Goal: Communication & Community: Answer question/provide support

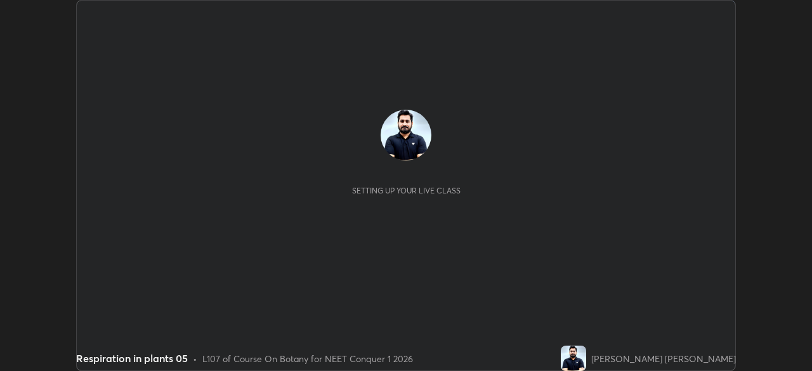
scroll to position [371, 811]
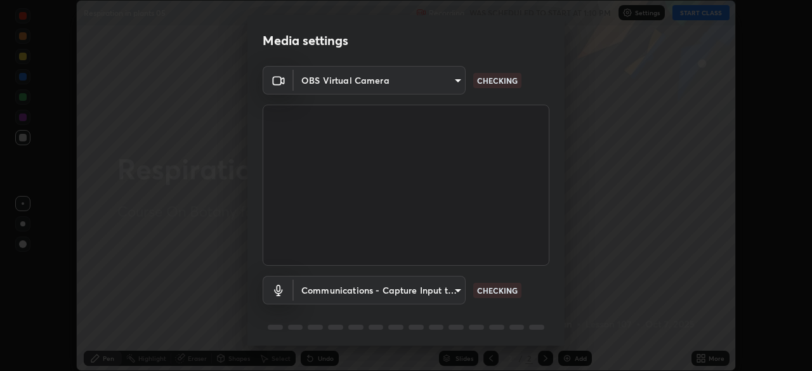
type input "f5867d0b8555505bdfc0634249509002703cce013fca216d78b14b94e2ec79da"
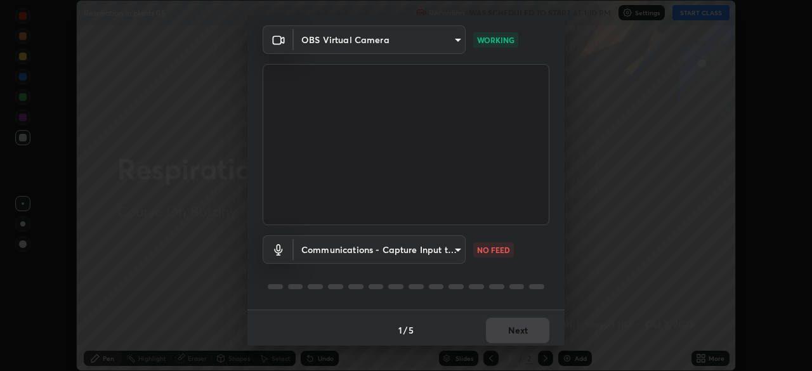
scroll to position [45, 0]
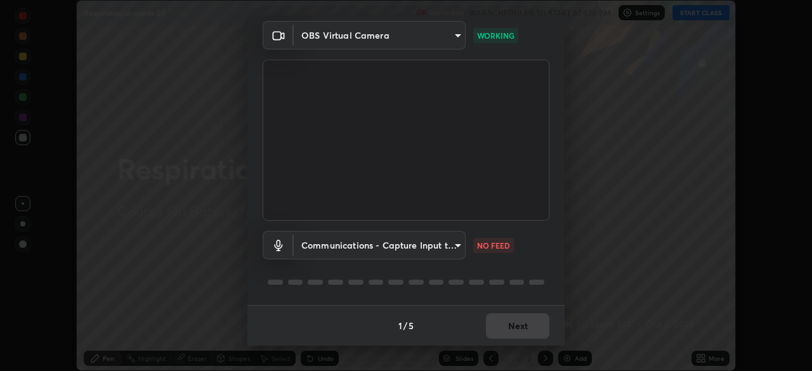
click at [459, 243] on body "Erase all Respiration in plants 05 Recording WAS SCHEDULED TO START AT 1:10 PM …" at bounding box center [406, 185] width 812 height 371
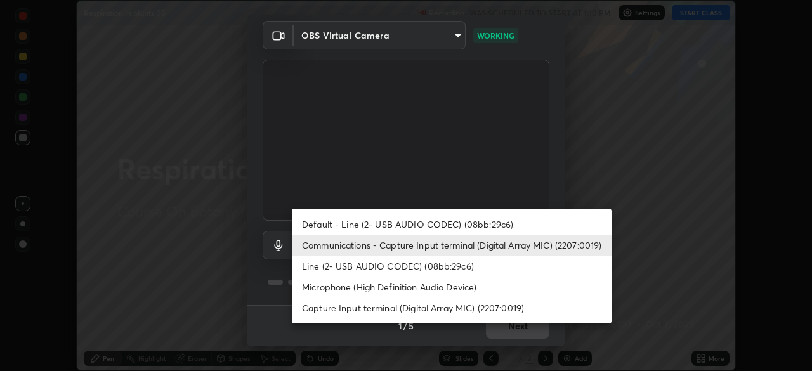
click at [454, 270] on li "Line (2- USB AUDIO CODEC) (08bb:29c6)" at bounding box center [452, 266] width 320 height 21
type input "536652997fcf2c19b14ecb0292a4cbd0528d480b79fa4464fb72ee94dcd136f0"
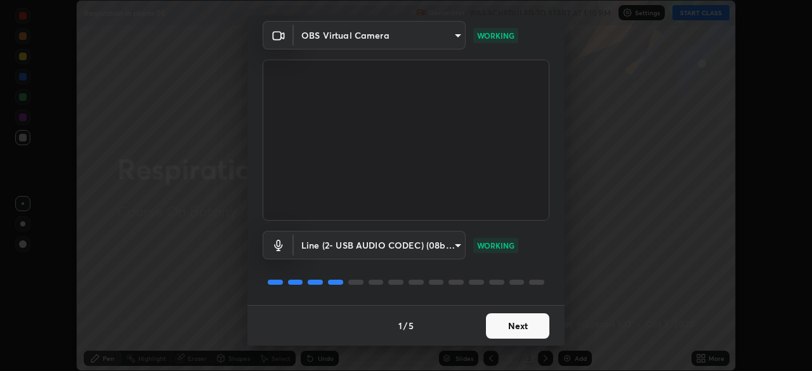
click at [525, 322] on button "Next" at bounding box center [517, 325] width 63 height 25
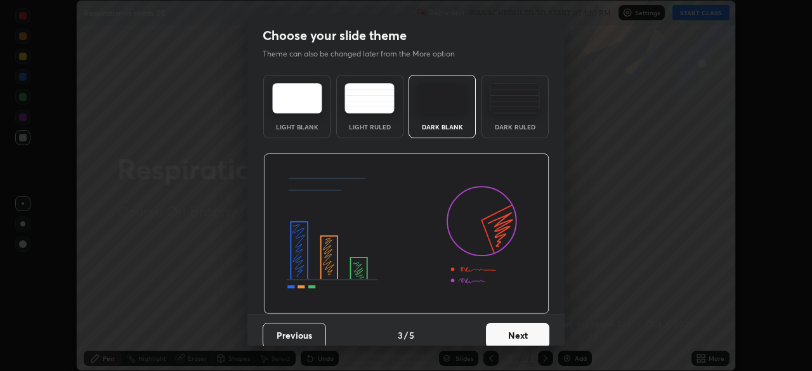
click at [523, 325] on button "Next" at bounding box center [517, 335] width 63 height 25
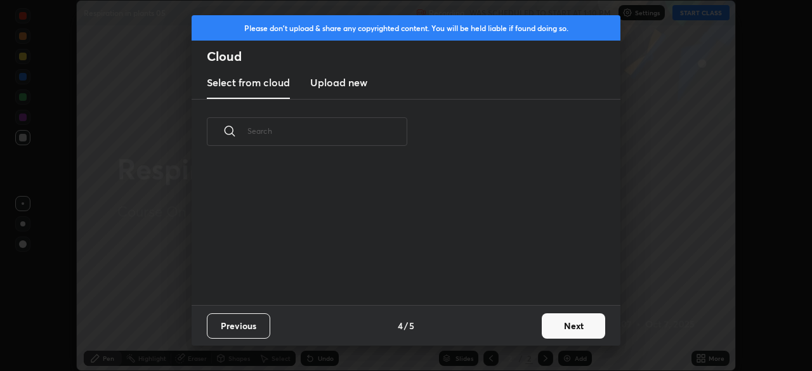
click at [523, 325] on div "Previous 4 / 5 Next" at bounding box center [406, 325] width 429 height 41
click at [558, 320] on button "Next" at bounding box center [573, 325] width 63 height 25
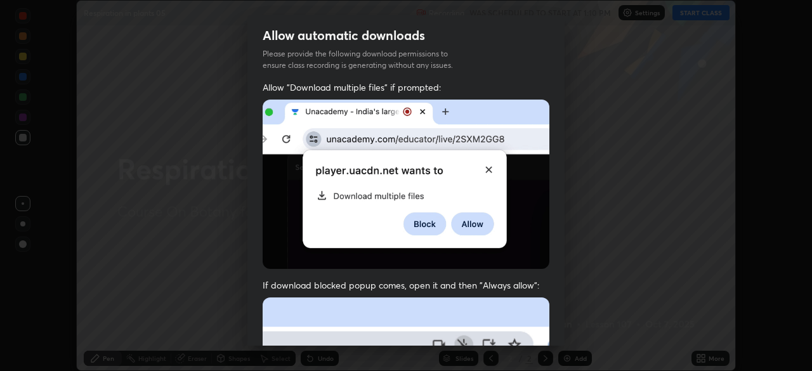
click at [559, 325] on div "Allow "Download multiple files" if prompted: If download blocked popup comes, o…" at bounding box center [405, 348] width 317 height 534
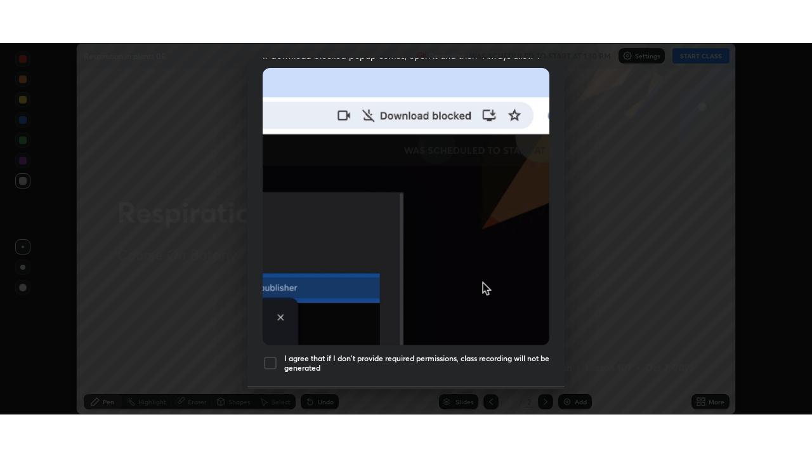
scroll to position [304, 0]
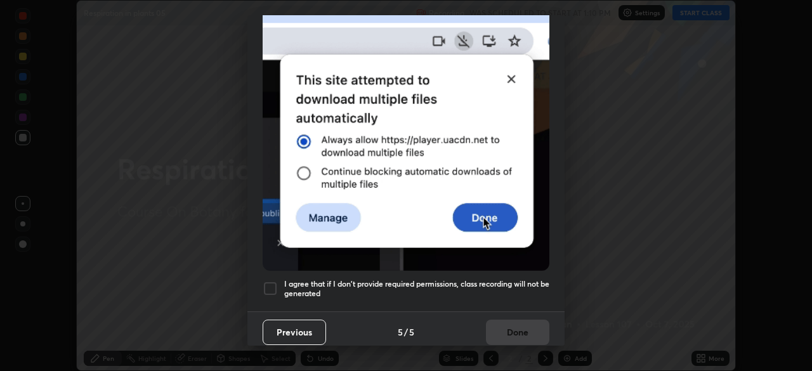
click at [521, 279] on h5 "I agree that if I don't provide required permissions, class recording will not …" at bounding box center [416, 289] width 265 height 20
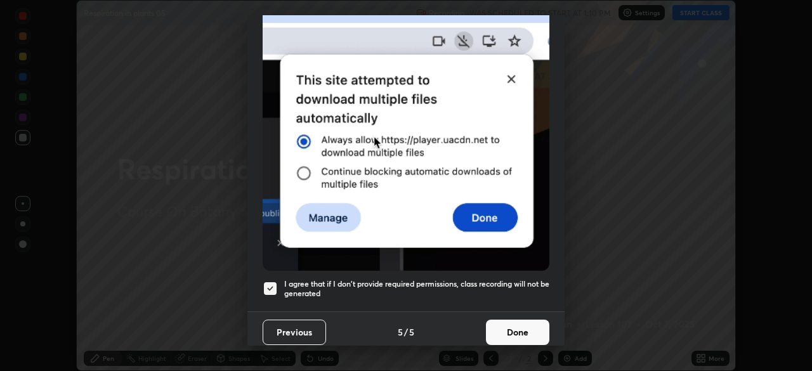
click at [513, 324] on button "Done" at bounding box center [517, 332] width 63 height 25
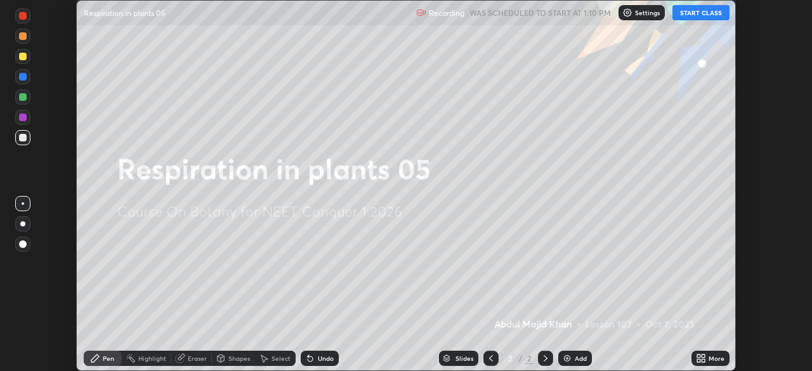
click at [702, 13] on button "START CLASS" at bounding box center [700, 12] width 57 height 15
click at [706, 357] on div "More" at bounding box center [710, 358] width 38 height 15
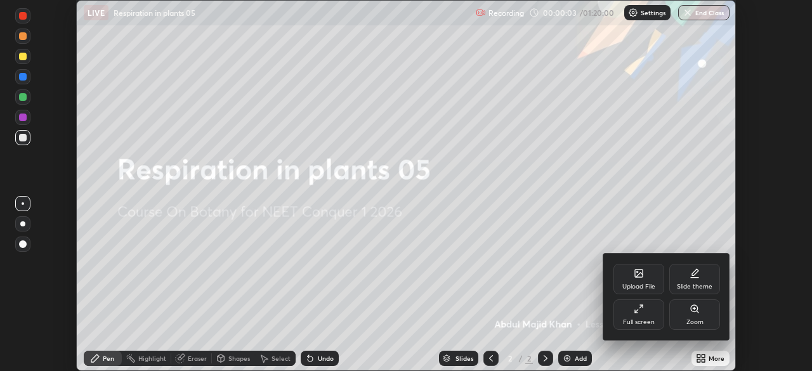
click at [641, 311] on icon at bounding box center [639, 309] width 10 height 10
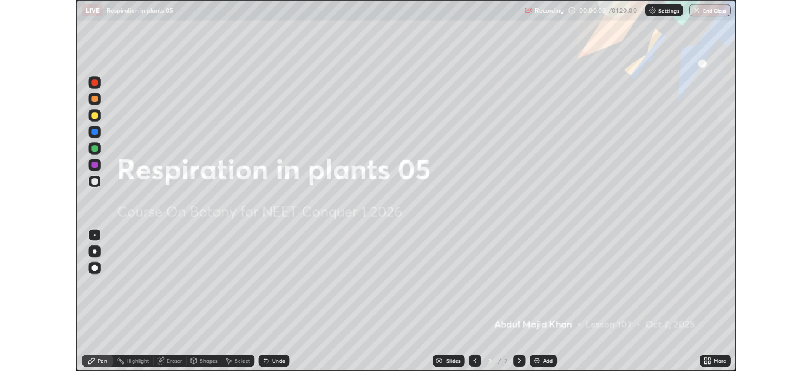
scroll to position [457, 812]
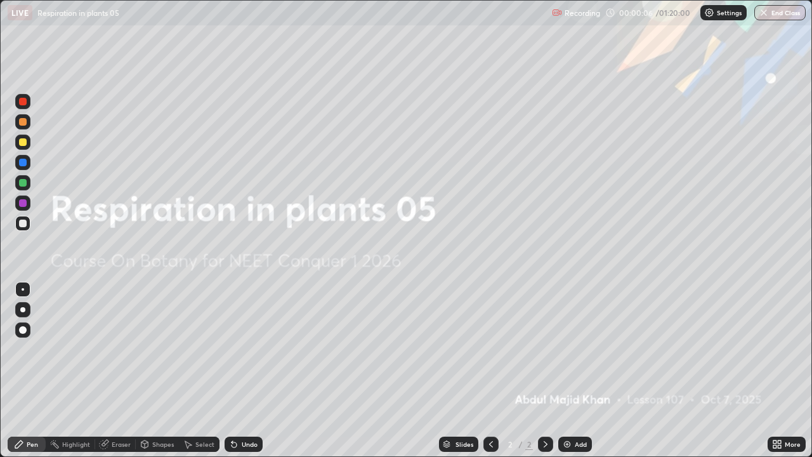
click at [26, 141] on div at bounding box center [23, 142] width 8 height 8
click at [24, 307] on div at bounding box center [22, 309] width 15 height 15
click at [576, 370] on div "Add" at bounding box center [581, 444] width 12 height 6
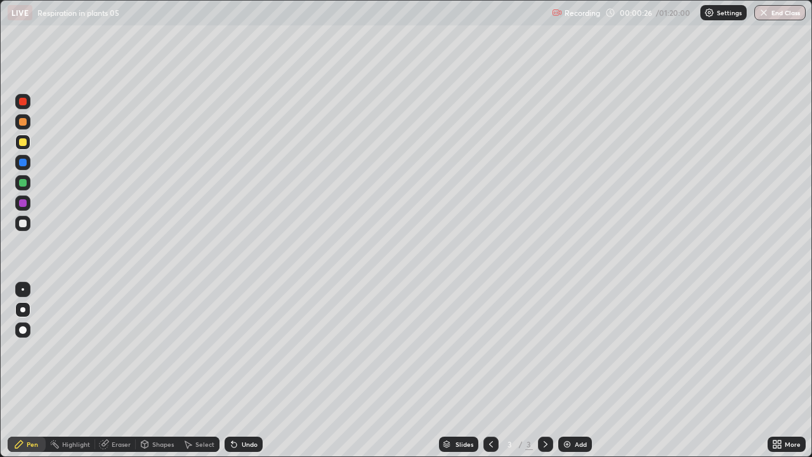
click at [416, 25] on div "LIVE Respiration in plants 05" at bounding box center [277, 12] width 539 height 25
click at [22, 216] on div at bounding box center [22, 223] width 15 height 15
click at [22, 307] on div at bounding box center [22, 309] width 5 height 5
click at [578, 370] on div "Add" at bounding box center [581, 444] width 12 height 6
click at [22, 200] on div at bounding box center [23, 203] width 8 height 8
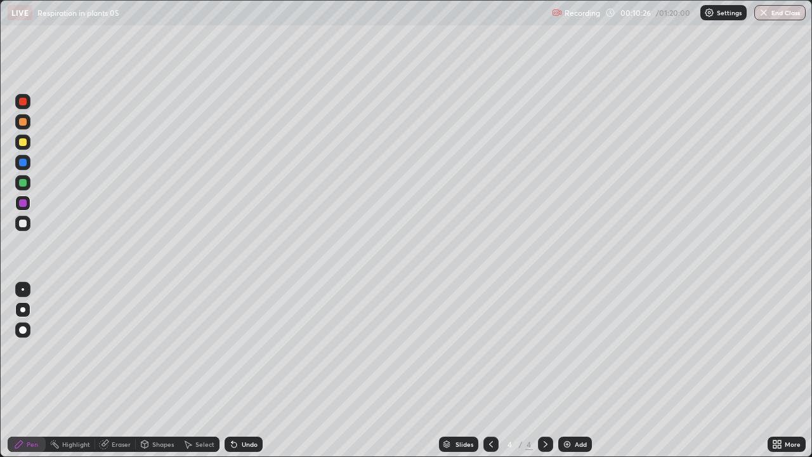
click at [20, 143] on div at bounding box center [23, 142] width 8 height 8
click at [490, 370] on icon at bounding box center [491, 444] width 10 height 10
click at [16, 225] on div at bounding box center [22, 223] width 15 height 15
click at [20, 184] on div at bounding box center [23, 183] width 8 height 8
click at [579, 370] on div "Add" at bounding box center [581, 444] width 12 height 6
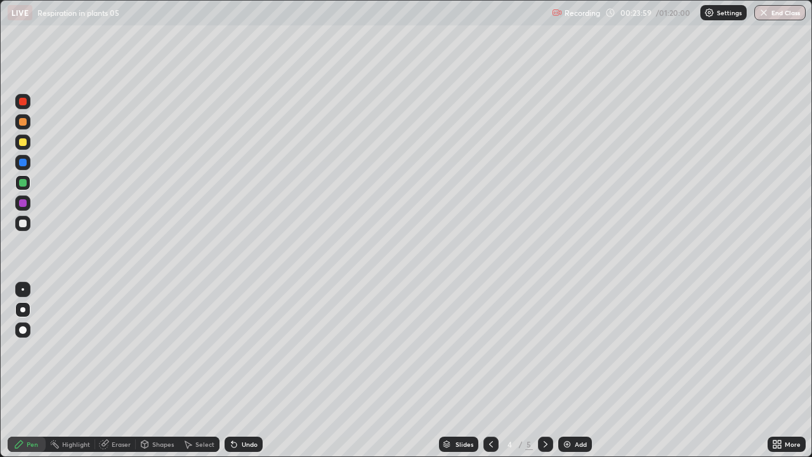
click at [23, 223] on div at bounding box center [23, 223] width 8 height 8
click at [577, 370] on div "Add" at bounding box center [575, 443] width 34 height 15
click at [489, 370] on icon at bounding box center [491, 444] width 10 height 10
click at [22, 183] on div at bounding box center [23, 183] width 8 height 8
click at [22, 105] on div at bounding box center [23, 102] width 8 height 8
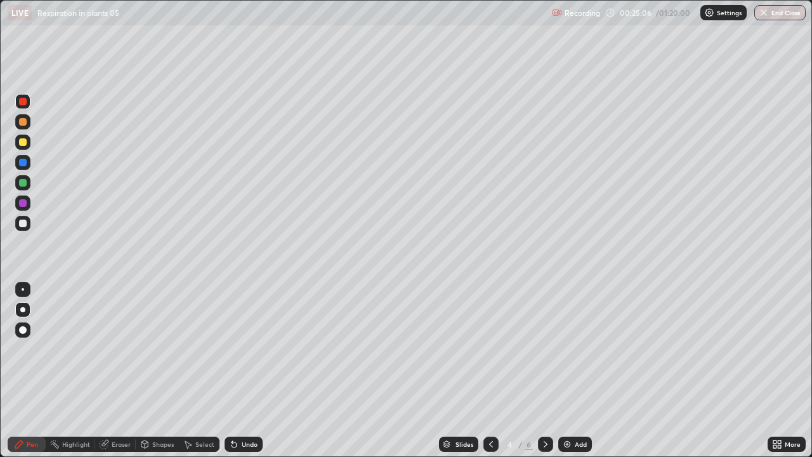
click at [246, 370] on div "Undo" at bounding box center [250, 444] width 16 height 6
click at [247, 370] on div "Undo" at bounding box center [250, 444] width 16 height 6
click at [21, 221] on div at bounding box center [23, 223] width 8 height 8
click at [23, 184] on div at bounding box center [23, 183] width 8 height 8
click at [25, 224] on div at bounding box center [23, 223] width 8 height 8
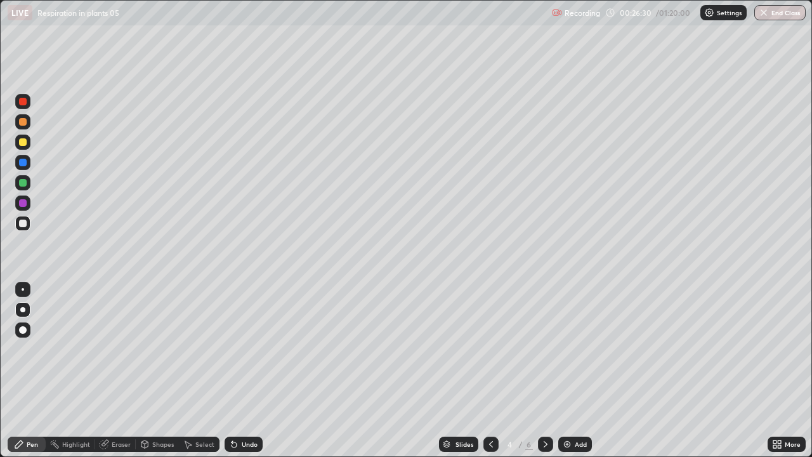
click at [22, 182] on div at bounding box center [23, 183] width 8 height 8
click at [22, 224] on div at bounding box center [23, 223] width 8 height 8
click at [214, 370] on div "Select" at bounding box center [199, 443] width 41 height 15
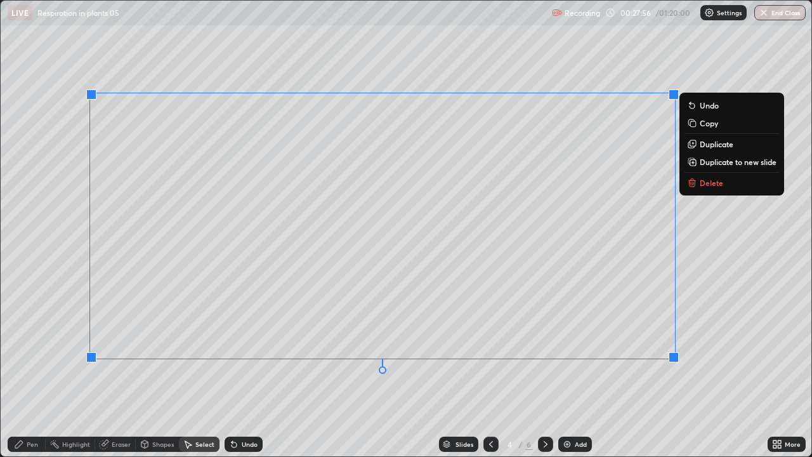
click at [360, 370] on div "0 ° Undo Copy Duplicate Duplicate to new slide Delete" at bounding box center [406, 228] width 811 height 455
click at [370, 370] on div "0 ° Undo Copy Duplicate Duplicate to new slide Delete" at bounding box center [406, 228] width 811 height 455
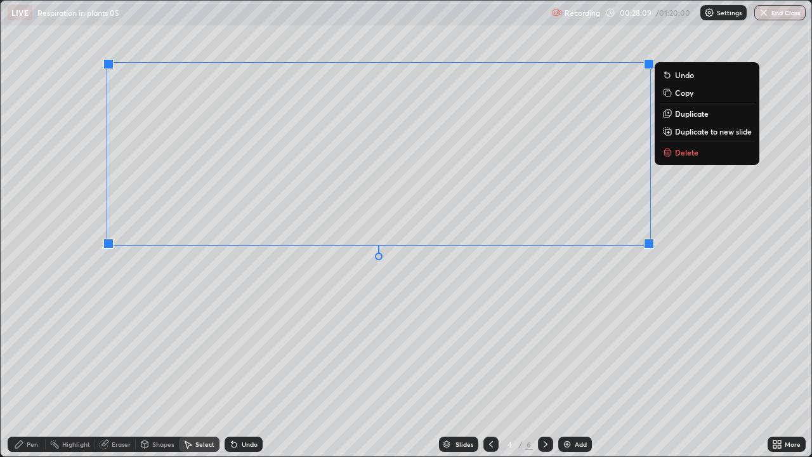
click at [409, 187] on div "0 ° Undo Copy Duplicate Duplicate to new slide Delete" at bounding box center [406, 228] width 811 height 455
click at [166, 370] on div "0 ° Undo Copy Duplicate Duplicate to new slide Delete" at bounding box center [406, 228] width 811 height 455
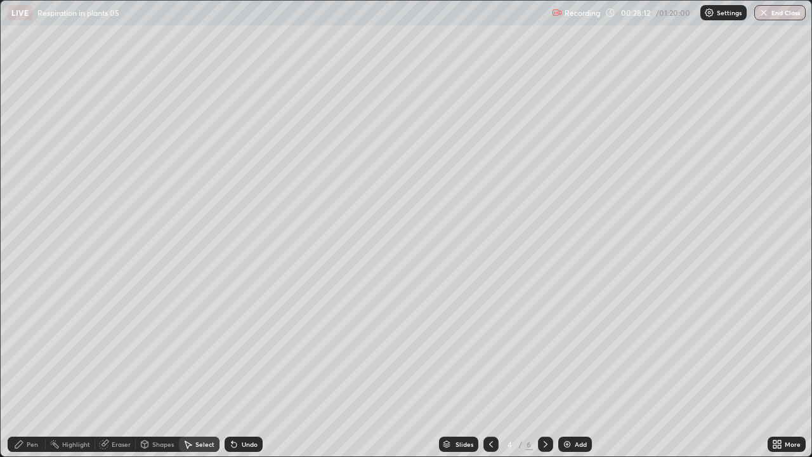
click at [22, 370] on icon at bounding box center [19, 444] width 10 height 10
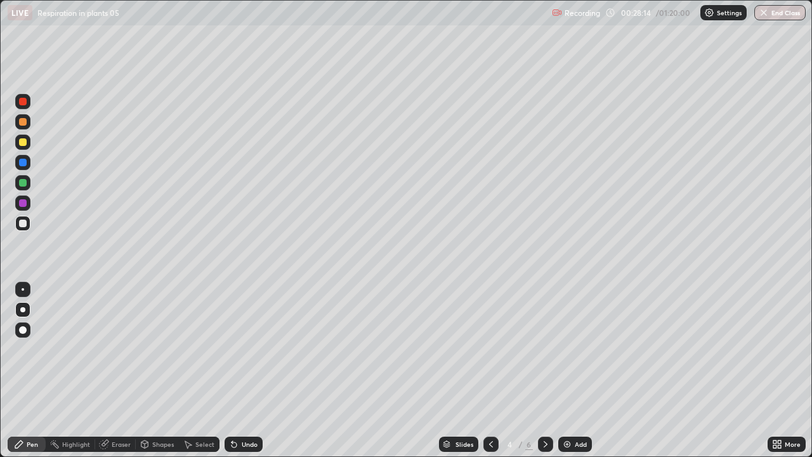
click at [22, 180] on div at bounding box center [23, 183] width 8 height 8
click at [24, 159] on div at bounding box center [23, 163] width 8 height 8
click at [247, 370] on div "Undo" at bounding box center [250, 444] width 16 height 6
click at [578, 370] on div "Add" at bounding box center [581, 444] width 12 height 6
click at [22, 225] on div at bounding box center [23, 223] width 8 height 8
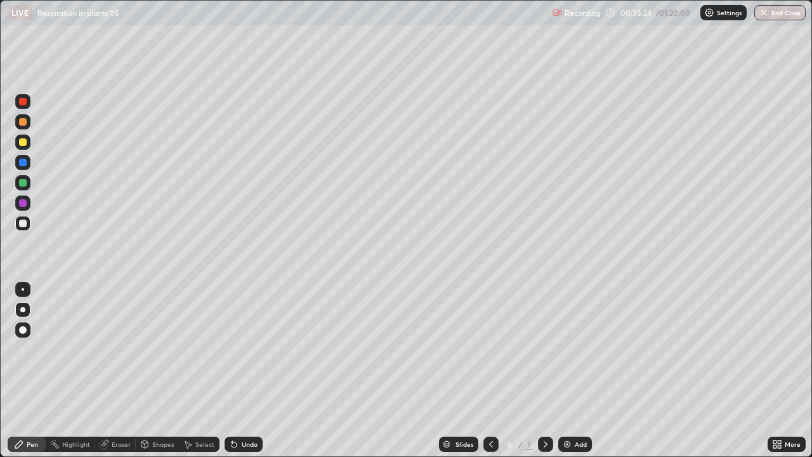
click at [23, 100] on div at bounding box center [23, 102] width 8 height 8
click at [242, 370] on div "Undo" at bounding box center [244, 443] width 38 height 15
click at [22, 138] on div at bounding box center [23, 142] width 8 height 8
click at [247, 370] on div "Undo" at bounding box center [244, 443] width 38 height 15
click at [22, 160] on div at bounding box center [23, 163] width 8 height 8
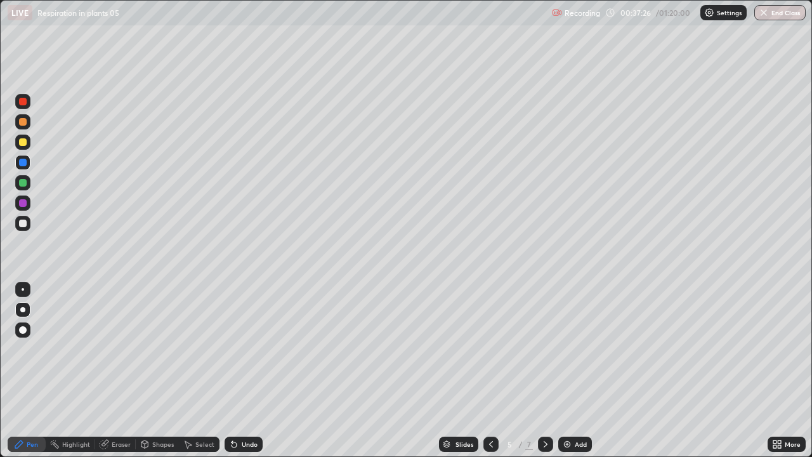
click at [24, 101] on div at bounding box center [23, 102] width 8 height 8
click at [248, 370] on div "Undo" at bounding box center [250, 444] width 16 height 6
click at [23, 160] on div at bounding box center [23, 163] width 8 height 8
click at [247, 370] on div "Undo" at bounding box center [250, 444] width 16 height 6
click at [253, 370] on div "Undo" at bounding box center [250, 444] width 16 height 6
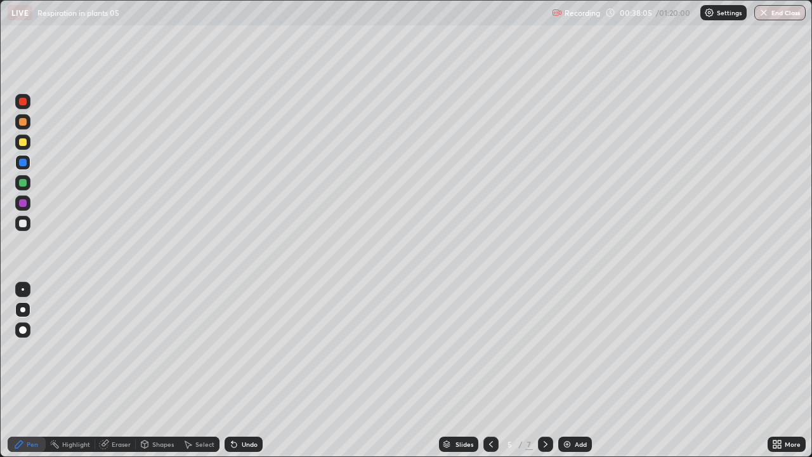
click at [251, 370] on div "Undo" at bounding box center [244, 443] width 38 height 15
click at [247, 370] on div "Undo" at bounding box center [244, 443] width 38 height 15
click at [250, 370] on div "Undo" at bounding box center [244, 443] width 38 height 15
click at [248, 370] on div "Undo" at bounding box center [244, 443] width 38 height 15
click at [254, 370] on div "Undo" at bounding box center [250, 444] width 16 height 6
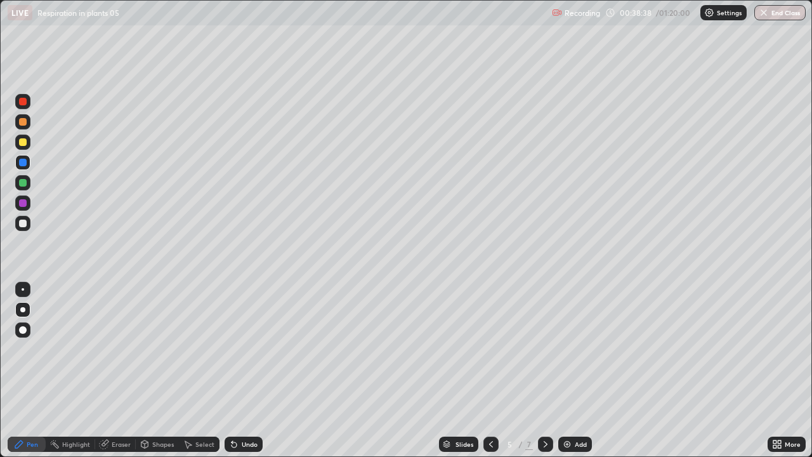
click at [249, 370] on div "Undo" at bounding box center [244, 443] width 38 height 15
click at [249, 370] on div "Undo" at bounding box center [250, 444] width 16 height 6
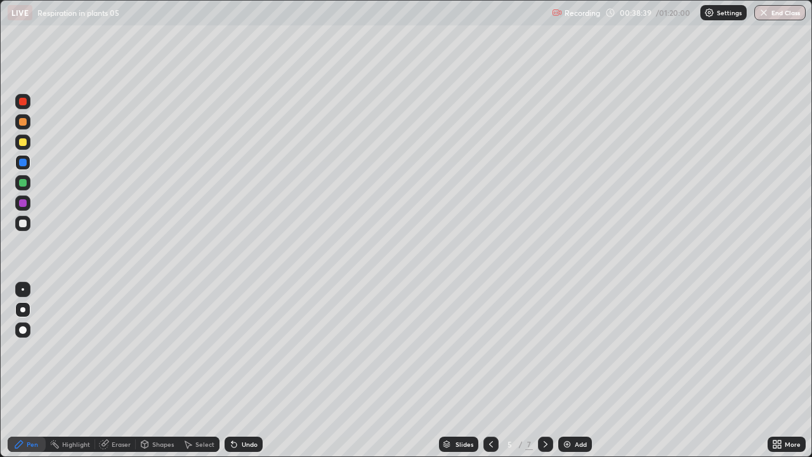
click at [249, 370] on div "Undo" at bounding box center [250, 444] width 16 height 6
click at [20, 100] on div at bounding box center [23, 102] width 8 height 8
click at [22, 161] on div at bounding box center [23, 163] width 8 height 8
click at [23, 101] on div at bounding box center [23, 102] width 8 height 8
click at [242, 370] on div "Undo" at bounding box center [250, 444] width 16 height 6
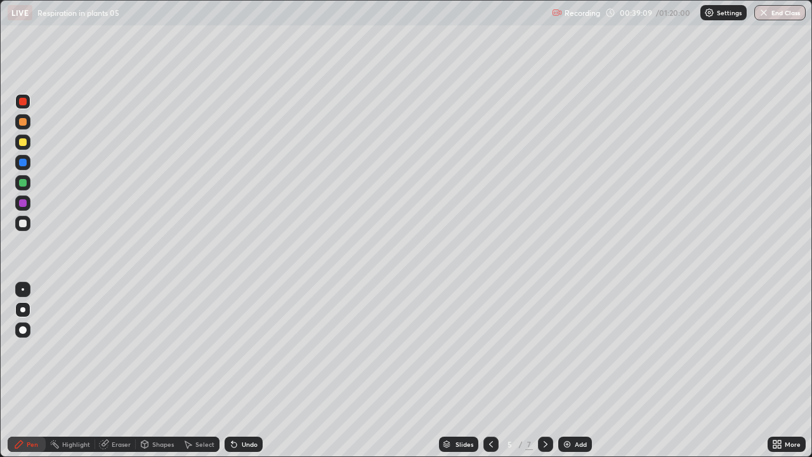
click at [25, 163] on div at bounding box center [23, 163] width 8 height 8
click at [22, 204] on div at bounding box center [23, 203] width 8 height 8
click at [243, 370] on div "Undo" at bounding box center [250, 444] width 16 height 6
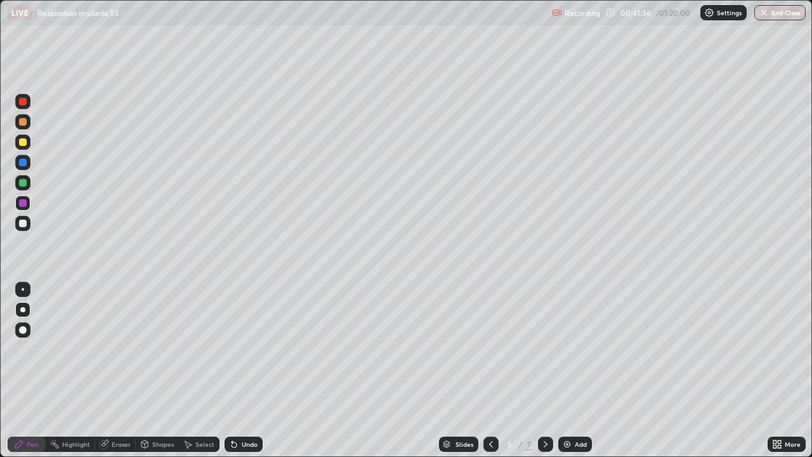
click at [243, 370] on div "Undo" at bounding box center [250, 444] width 16 height 6
click at [247, 370] on div "Undo" at bounding box center [244, 443] width 38 height 15
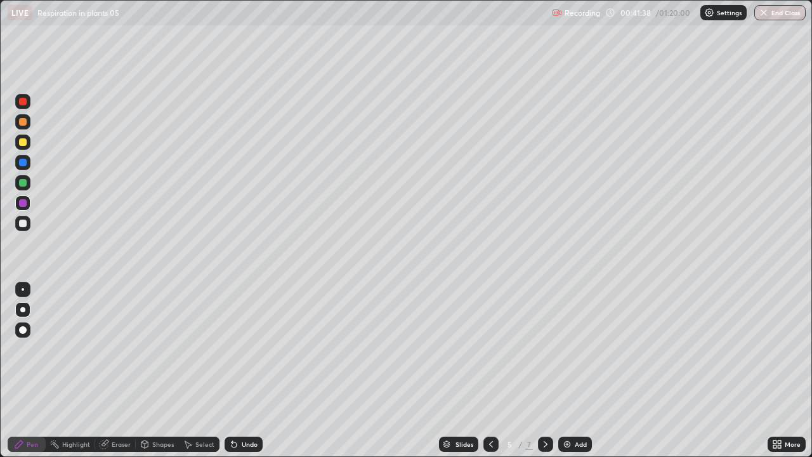
click at [244, 370] on div "Undo" at bounding box center [244, 443] width 38 height 15
click at [19, 225] on div at bounding box center [23, 223] width 8 height 8
click at [25, 107] on div at bounding box center [22, 101] width 15 height 15
click at [25, 226] on div at bounding box center [23, 223] width 8 height 8
click at [20, 183] on div at bounding box center [23, 183] width 8 height 8
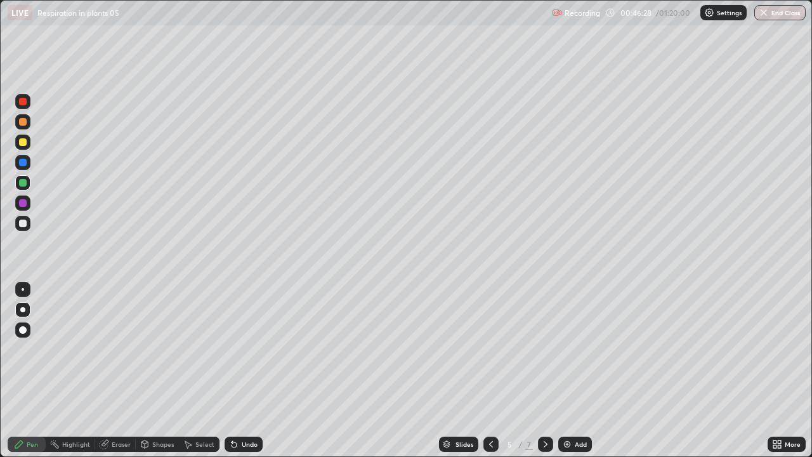
click at [412, 20] on div "LIVE Respiration in plants 05" at bounding box center [277, 12] width 539 height 25
click at [414, 23] on div "LIVE Respiration in plants 05" at bounding box center [277, 12] width 539 height 25
click at [409, 16] on div "LIVE Respiration in plants 05" at bounding box center [277, 12] width 539 height 25
click at [579, 370] on div "Add" at bounding box center [581, 444] width 12 height 6
click at [22, 102] on div at bounding box center [23, 102] width 8 height 8
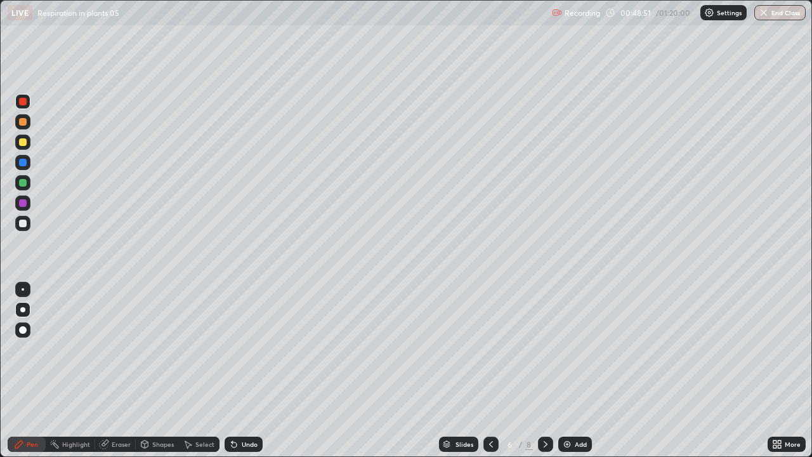
click at [490, 370] on icon at bounding box center [491, 444] width 10 height 10
click at [544, 370] on icon at bounding box center [545, 444] width 10 height 10
click at [117, 370] on div "Eraser" at bounding box center [121, 444] width 19 height 6
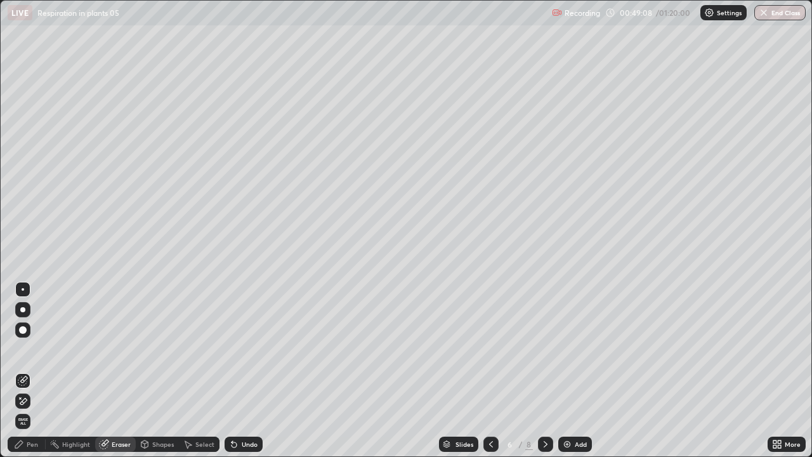
click at [29, 370] on div "Pen" at bounding box center [32, 444] width 11 height 6
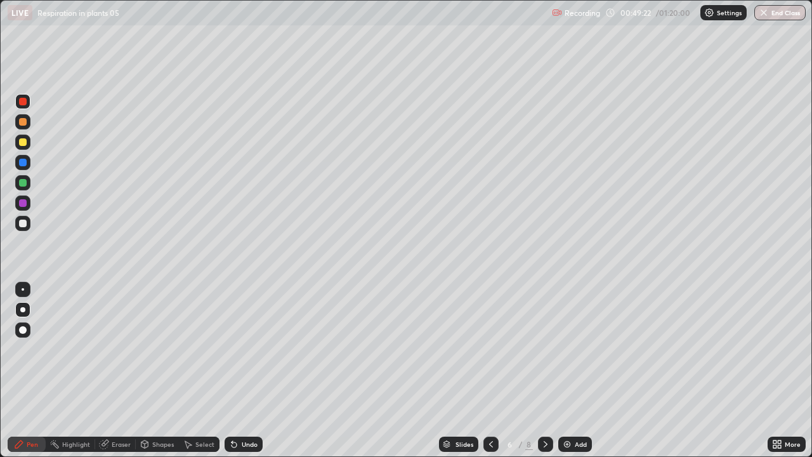
click at [490, 370] on icon at bounding box center [491, 444] width 10 height 10
click at [546, 370] on icon at bounding box center [545, 444] width 10 height 10
click at [490, 370] on icon at bounding box center [491, 444] width 10 height 10
click at [544, 370] on icon at bounding box center [545, 444] width 10 height 10
click at [22, 225] on div at bounding box center [23, 223] width 8 height 8
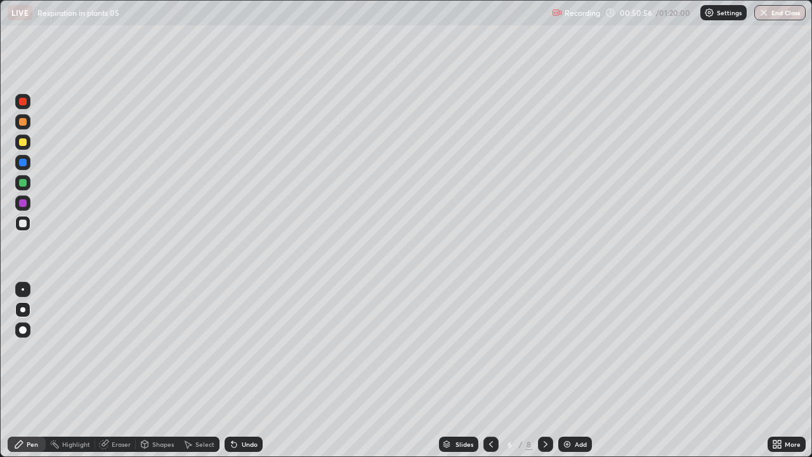
click at [249, 370] on div "Undo" at bounding box center [250, 444] width 16 height 6
click at [490, 370] on icon at bounding box center [491, 444] width 10 height 10
click at [547, 370] on icon at bounding box center [545, 444] width 10 height 10
click at [491, 370] on icon at bounding box center [491, 444] width 10 height 10
click at [544, 370] on icon at bounding box center [545, 444] width 10 height 10
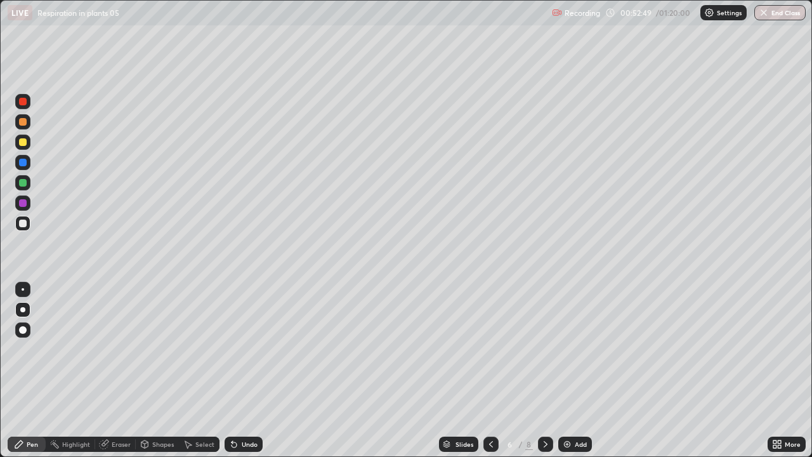
click at [495, 370] on div at bounding box center [490, 443] width 15 height 15
click at [544, 370] on icon at bounding box center [545, 444] width 10 height 10
click at [491, 370] on icon at bounding box center [491, 444] width 10 height 10
click at [23, 181] on div at bounding box center [23, 183] width 8 height 8
click at [20, 329] on div at bounding box center [23, 330] width 8 height 8
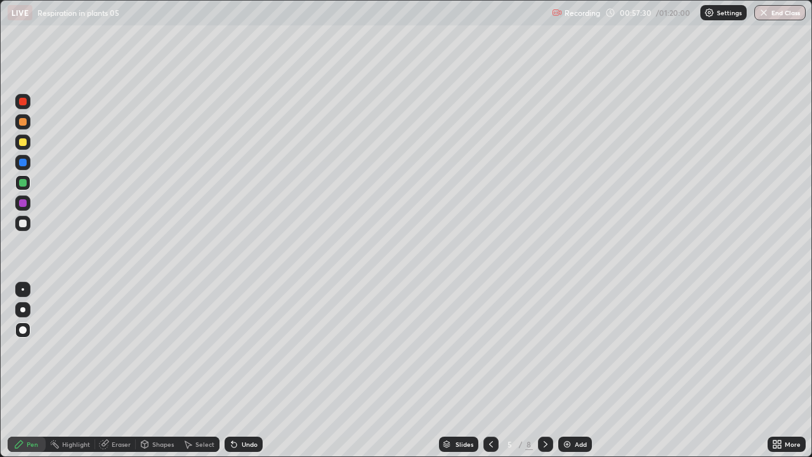
click at [247, 370] on div "Undo" at bounding box center [250, 444] width 16 height 6
click at [246, 370] on div "Undo" at bounding box center [250, 444] width 16 height 6
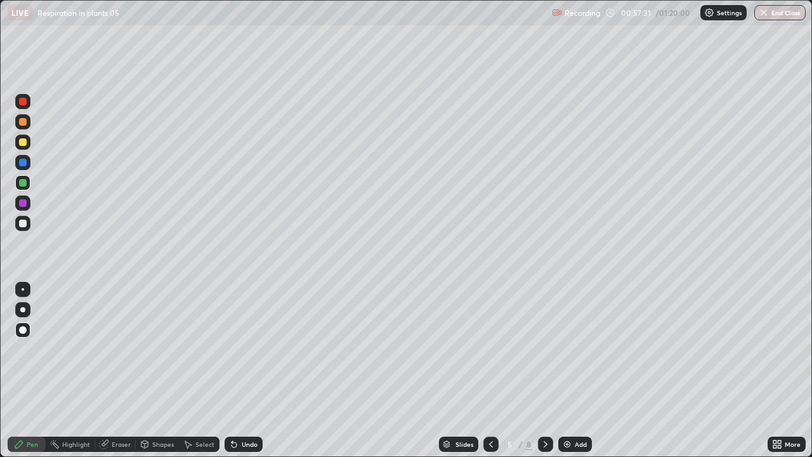
click at [246, 370] on div "Undo" at bounding box center [250, 444] width 16 height 6
click at [245, 370] on div "Undo" at bounding box center [244, 443] width 38 height 15
click at [23, 166] on div at bounding box center [23, 163] width 8 height 8
click at [22, 310] on div at bounding box center [22, 309] width 5 height 5
click at [544, 370] on icon at bounding box center [545, 444] width 10 height 10
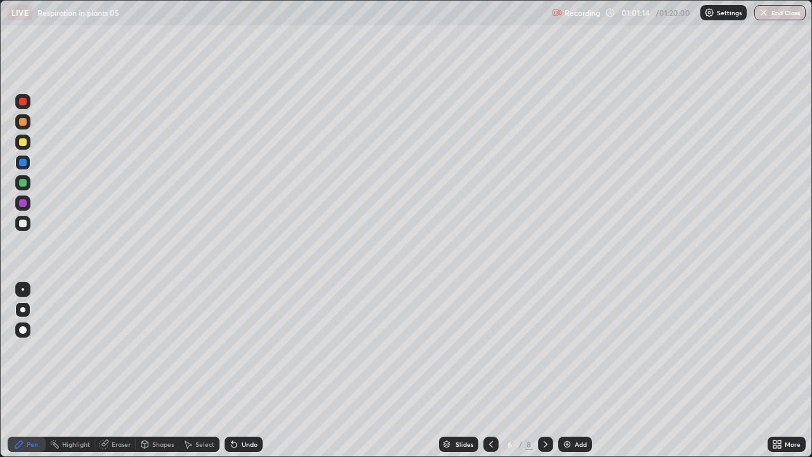
click at [22, 223] on div at bounding box center [23, 223] width 8 height 8
click at [23, 202] on div at bounding box center [23, 203] width 8 height 8
click at [489, 370] on icon at bounding box center [491, 444] width 4 height 6
click at [542, 370] on icon at bounding box center [545, 444] width 10 height 10
click at [490, 370] on icon at bounding box center [491, 444] width 10 height 10
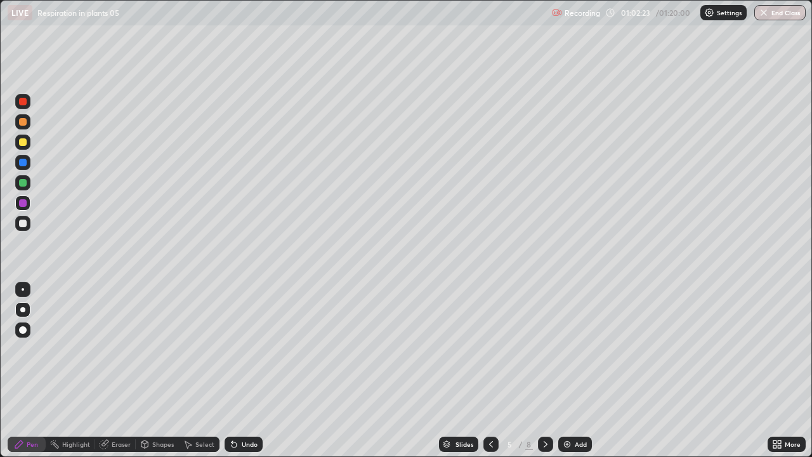
click at [20, 184] on div at bounding box center [23, 183] width 8 height 8
click at [542, 370] on icon at bounding box center [545, 444] width 10 height 10
click at [23, 202] on div at bounding box center [23, 203] width 8 height 8
click at [489, 370] on icon at bounding box center [491, 444] width 10 height 10
click at [545, 370] on icon at bounding box center [546, 444] width 4 height 6
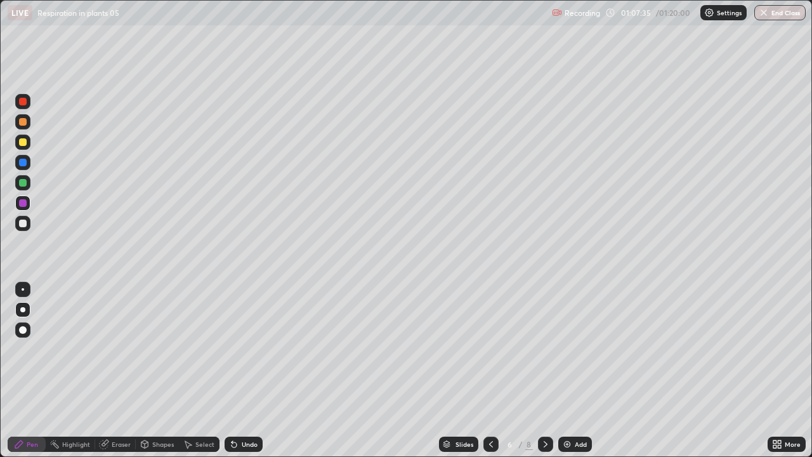
click at [490, 370] on icon at bounding box center [491, 444] width 10 height 10
click at [546, 370] on icon at bounding box center [545, 444] width 10 height 10
click at [254, 370] on div "Undo" at bounding box center [250, 444] width 16 height 6
click at [491, 370] on icon at bounding box center [491, 444] width 4 height 6
click at [544, 370] on icon at bounding box center [545, 444] width 10 height 10
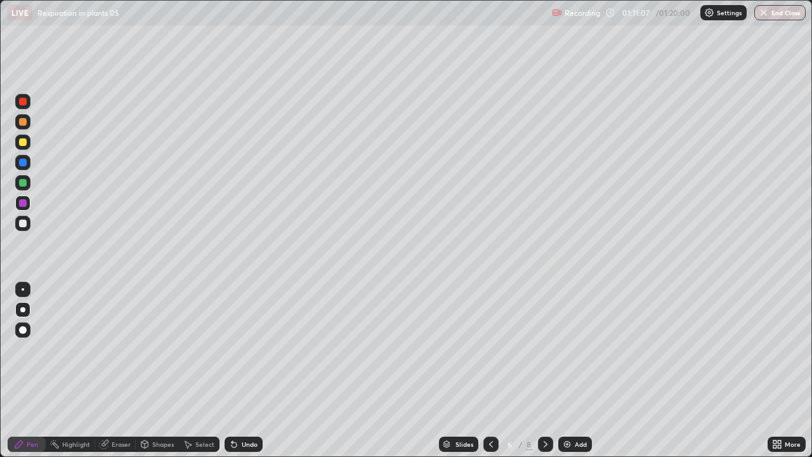
click at [490, 370] on icon at bounding box center [491, 444] width 10 height 10
click at [544, 370] on icon at bounding box center [545, 444] width 10 height 10
click at [21, 181] on div at bounding box center [23, 183] width 8 height 8
click at [491, 370] on icon at bounding box center [491, 444] width 4 height 6
click at [779, 370] on icon at bounding box center [779, 446] width 3 height 3
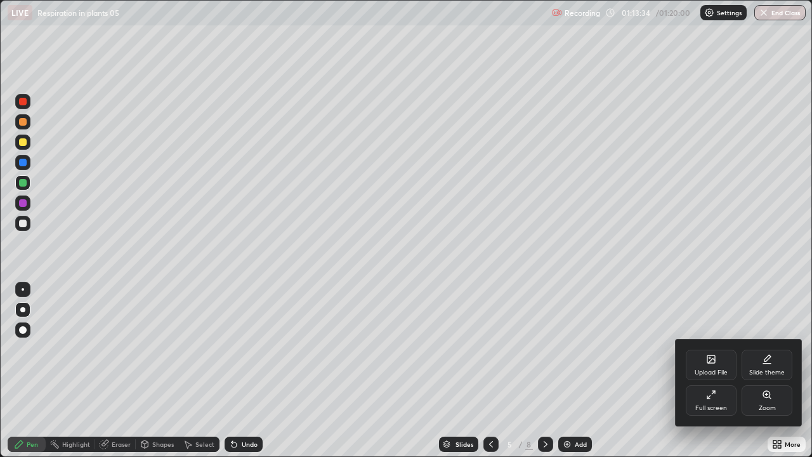
click at [705, 370] on div "Full screen" at bounding box center [711, 408] width 32 height 6
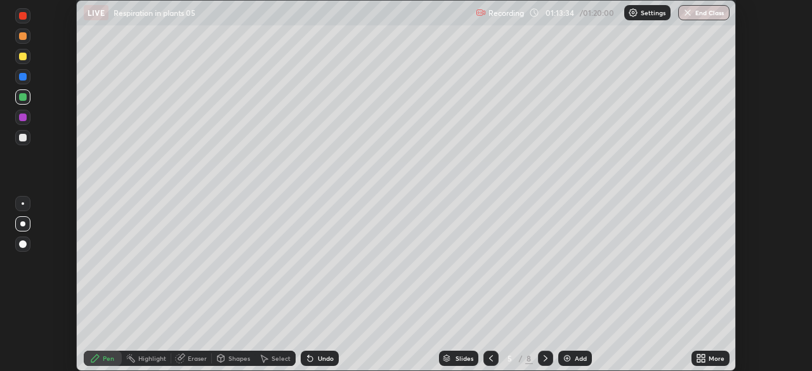
scroll to position [63066, 62625]
click at [704, 15] on button "End Class" at bounding box center [703, 12] width 51 height 15
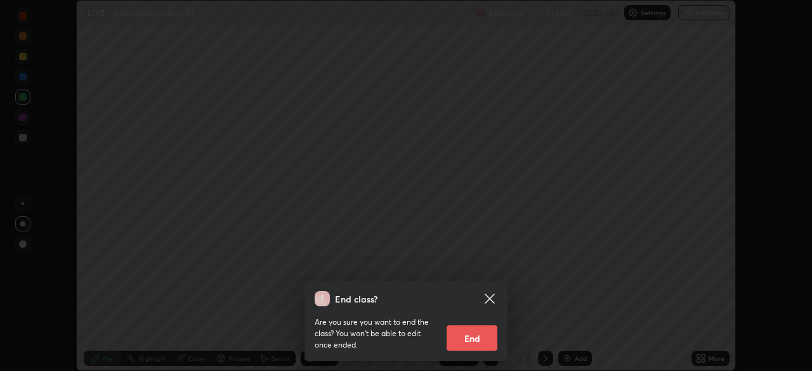
click at [473, 336] on button "End" at bounding box center [472, 337] width 51 height 25
